Goal: Task Accomplishment & Management: Manage account settings

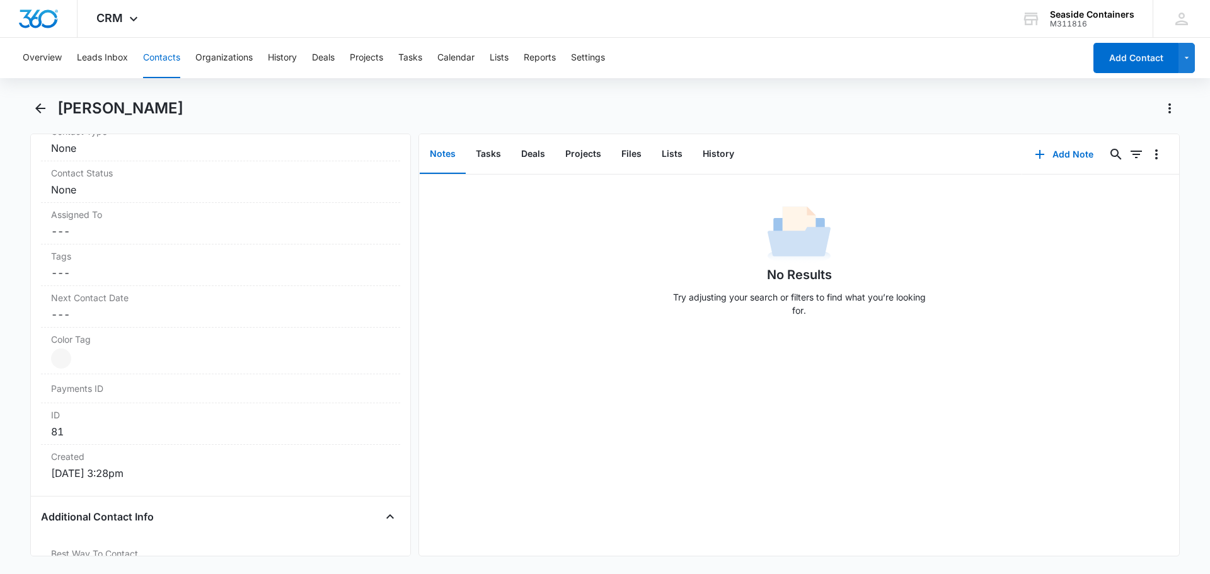
scroll to position [378, 0]
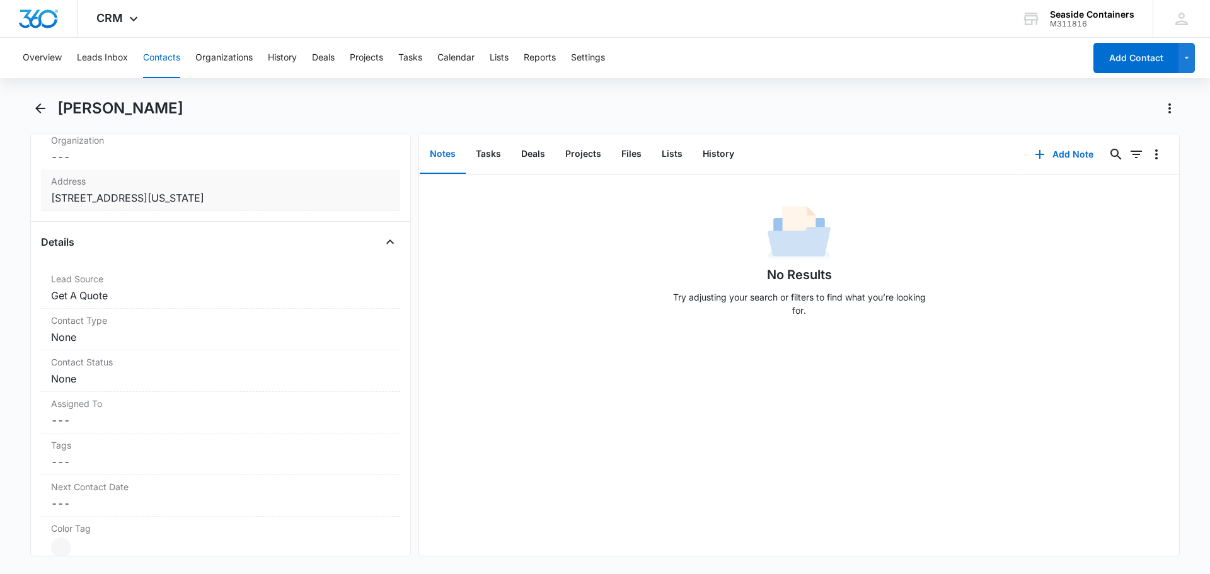
drag, startPoint x: 51, startPoint y: 196, endPoint x: 226, endPoint y: 200, distance: 174.6
click at [226, 200] on dd "Cancel Save Changes [STREET_ADDRESS][US_STATE]" at bounding box center [220, 197] width 339 height 15
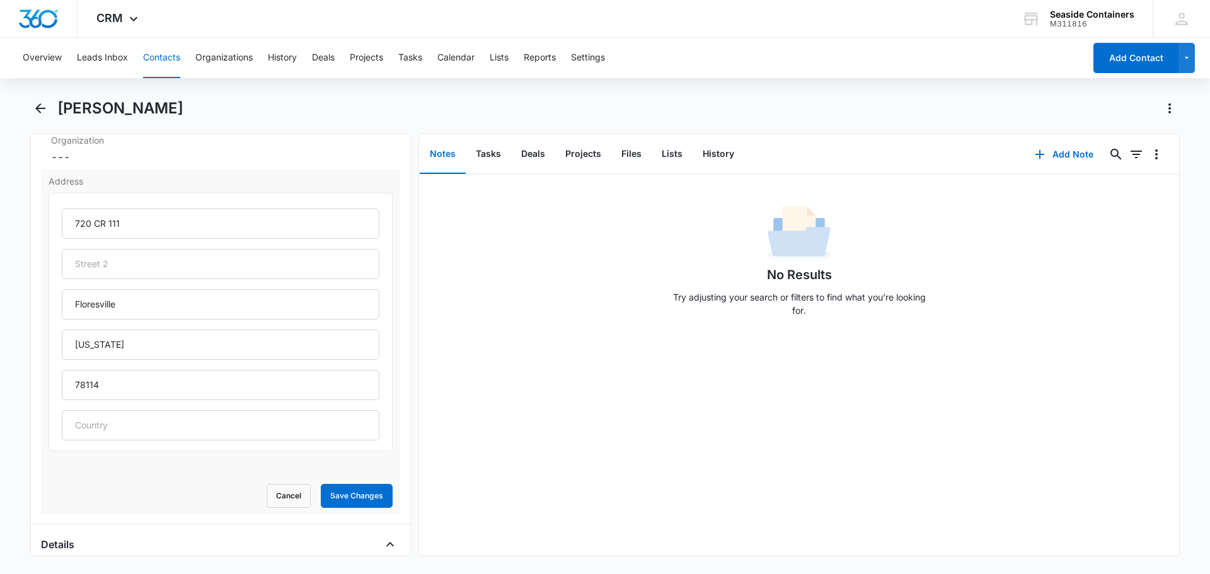
click at [109, 481] on form "[STREET_ADDRESS][US_STATE] Cancel Save Changes" at bounding box center [221, 350] width 344 height 315
click at [328, 496] on button "Save Changes" at bounding box center [357, 496] width 72 height 24
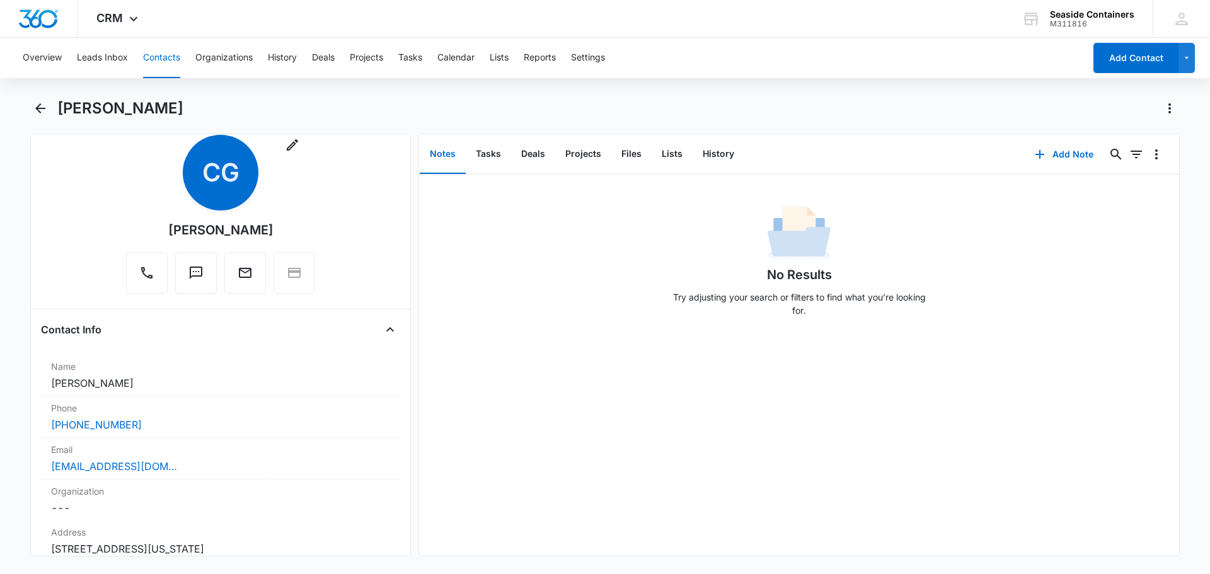
scroll to position [0, 0]
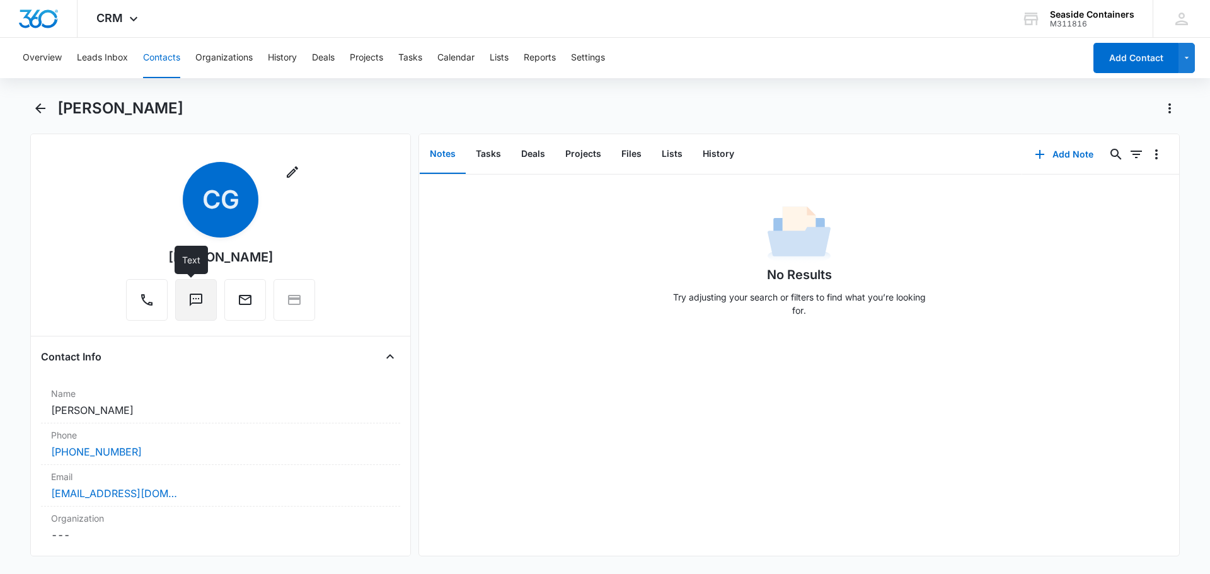
click at [188, 301] on icon "Text" at bounding box center [195, 299] width 15 height 15
click at [154, 55] on button "Contacts" at bounding box center [161, 58] width 37 height 40
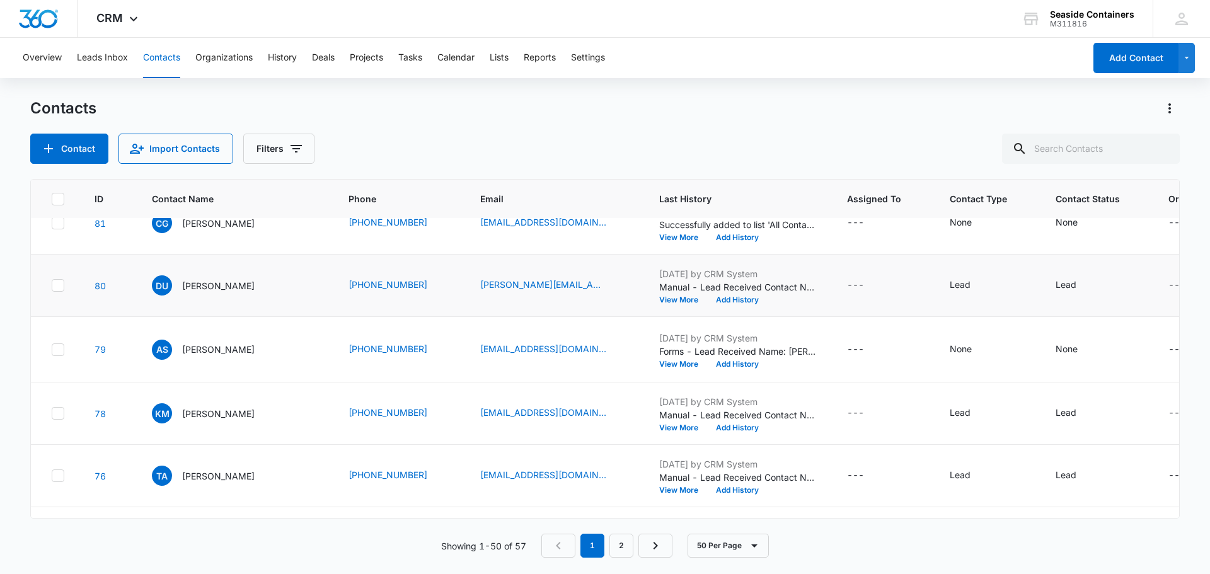
scroll to position [378, 0]
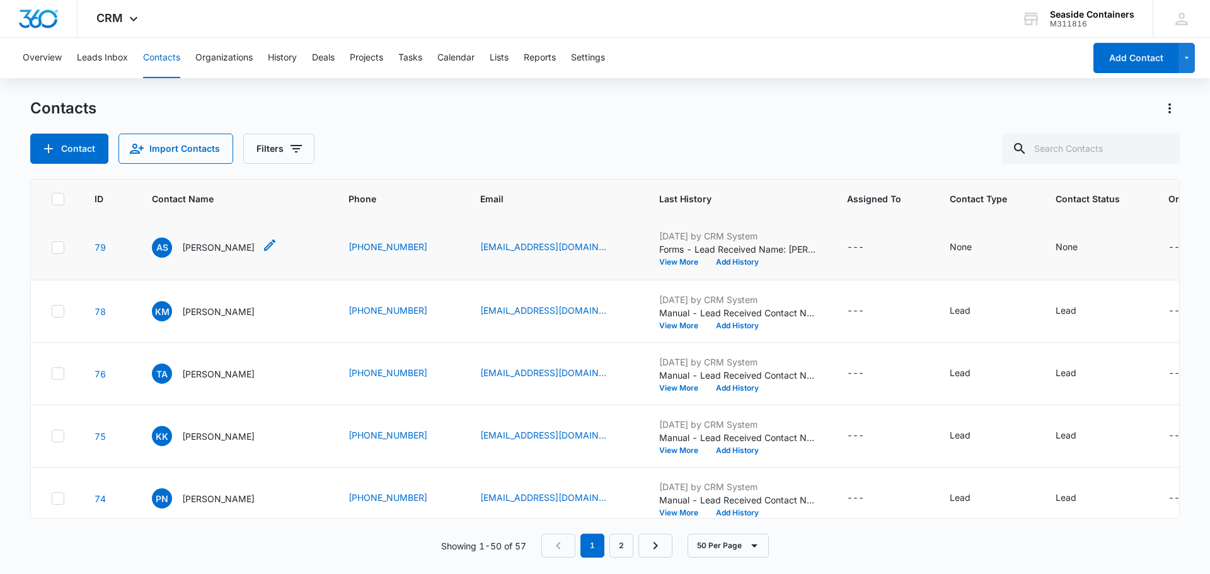
click at [200, 254] on p "[PERSON_NAME]" at bounding box center [218, 247] width 72 height 13
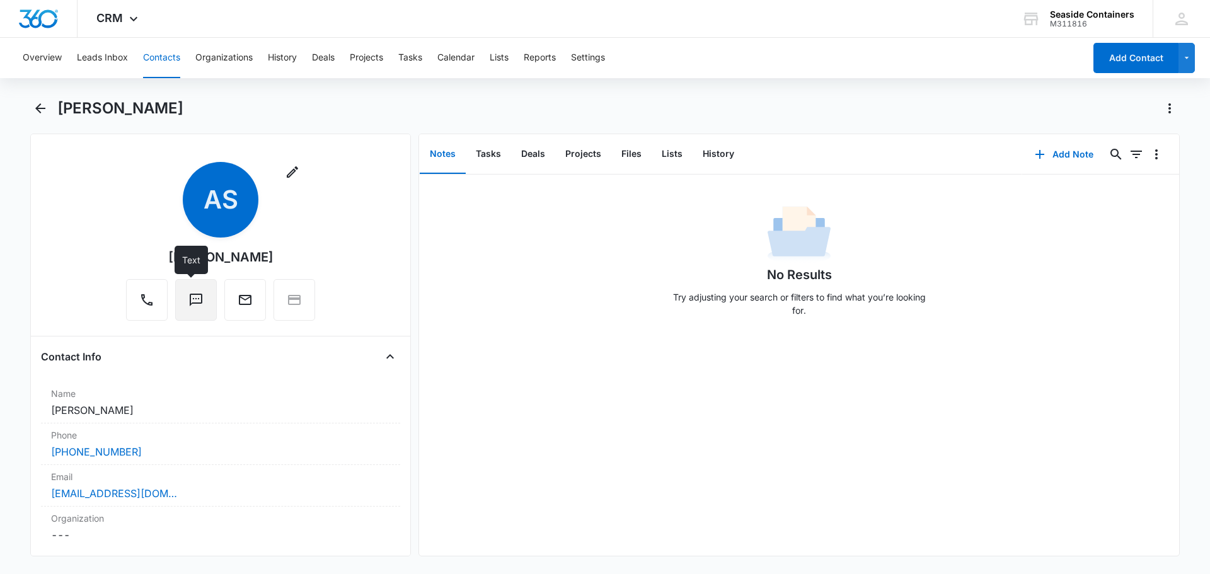
click at [188, 305] on icon "Text" at bounding box center [195, 299] width 15 height 15
